Goal: Check status: Check status

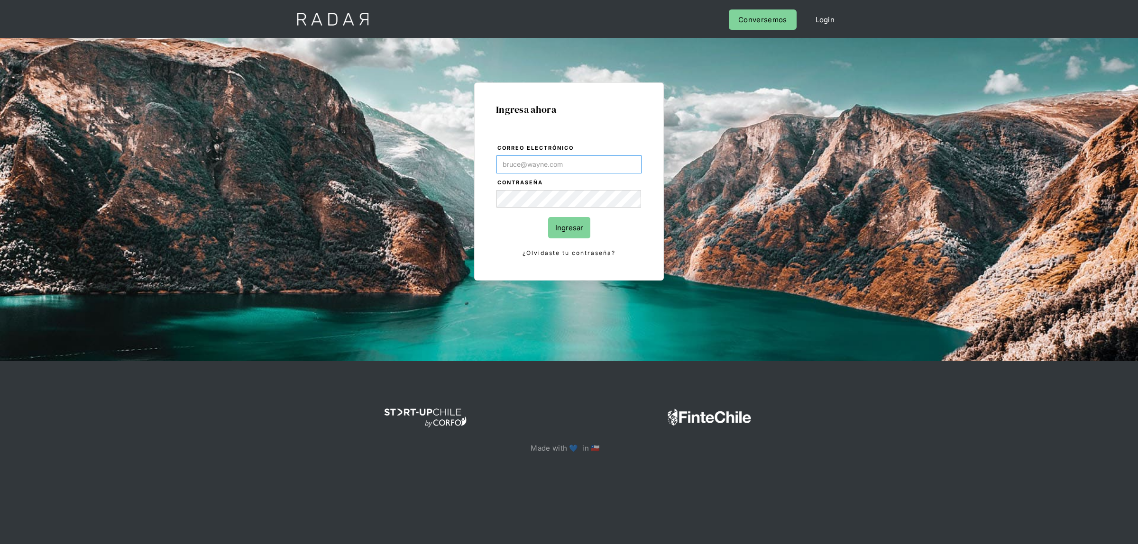
click at [555, 162] on input "Correo electrónico" at bounding box center [569, 165] width 145 height 18
type input "[EMAIL_ADDRESS][DOMAIN_NAME]"
click at [563, 223] on input "Ingresar" at bounding box center [569, 227] width 42 height 21
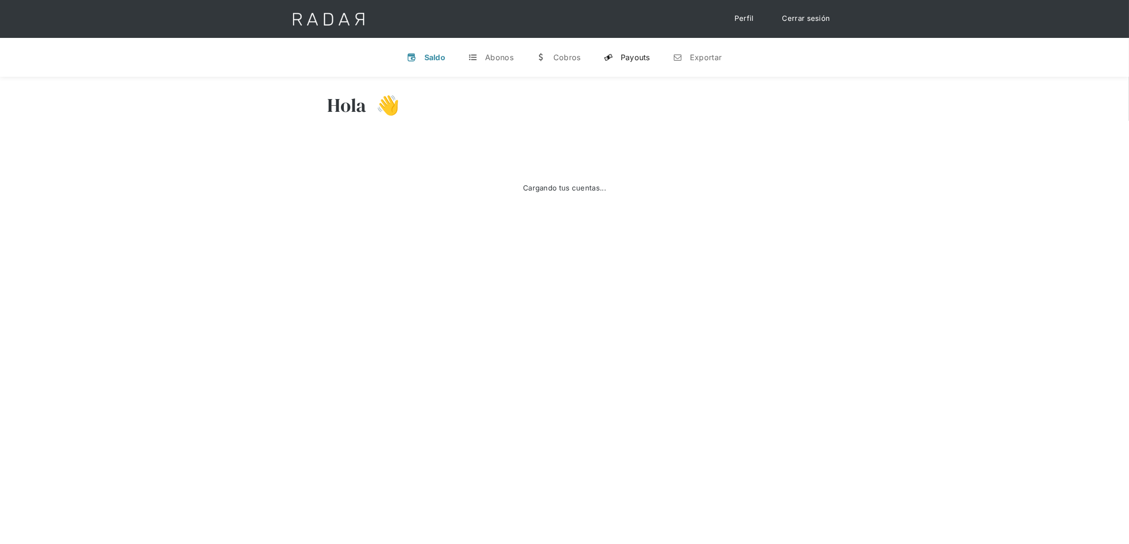
click at [644, 50] on link "y Payouts" at bounding box center [627, 57] width 62 height 25
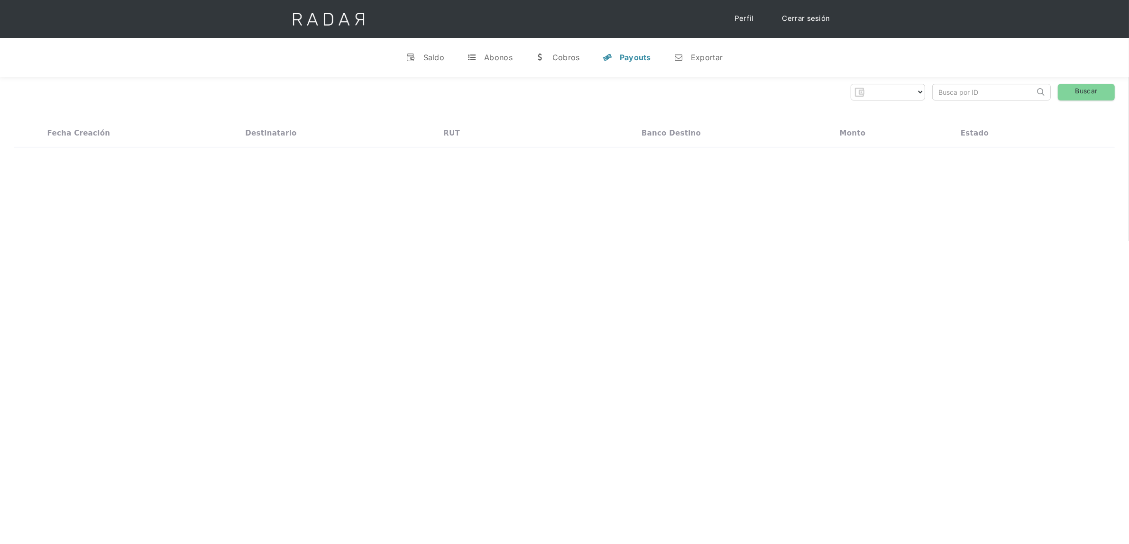
click at [952, 88] on input "search" at bounding box center [984, 92] width 102 height 16
paste input "522196409"
type input "522196409"
select select "dlocal"
type input "522196409"
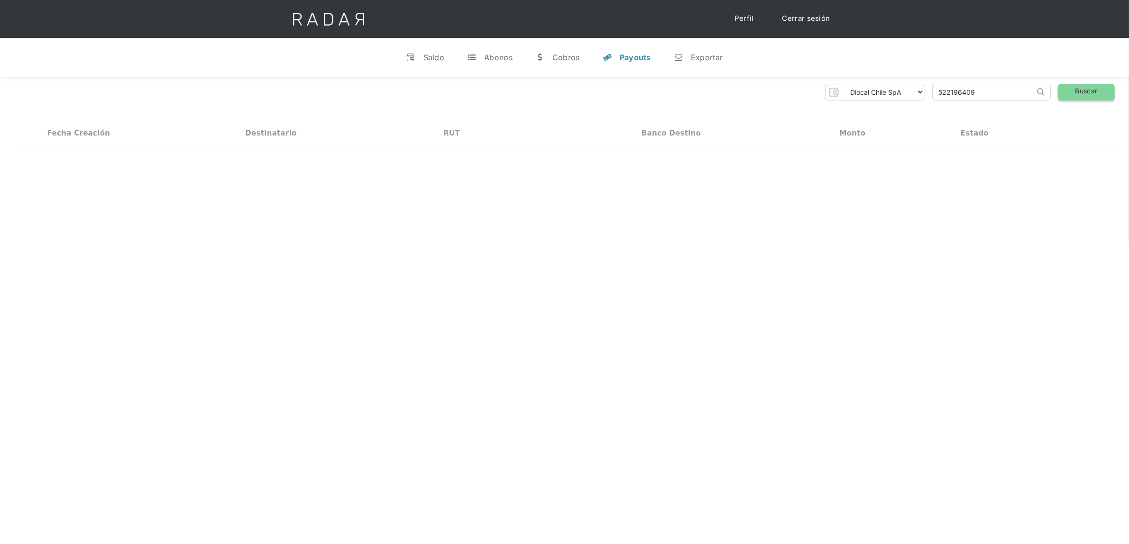
click at [1059, 95] on link "Buscar" at bounding box center [1086, 92] width 57 height 17
